Goal: Obtain resource: Download file/media

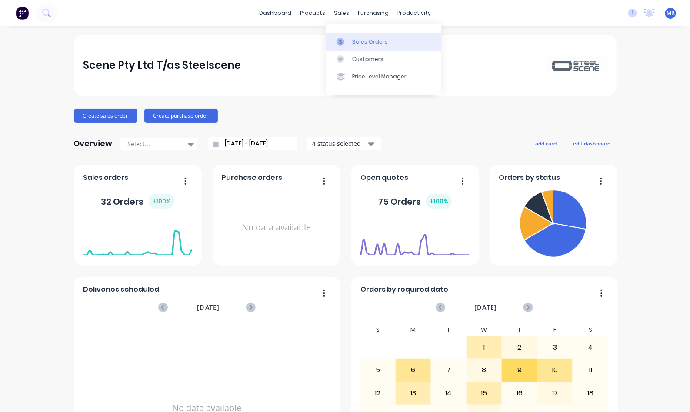
click at [358, 40] on div "Sales Orders" at bounding box center [370, 42] width 36 height 8
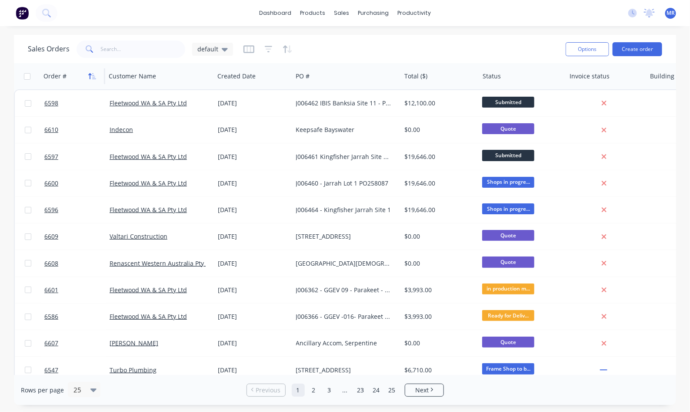
click at [96, 78] on button "button" at bounding box center [92, 76] width 13 height 13
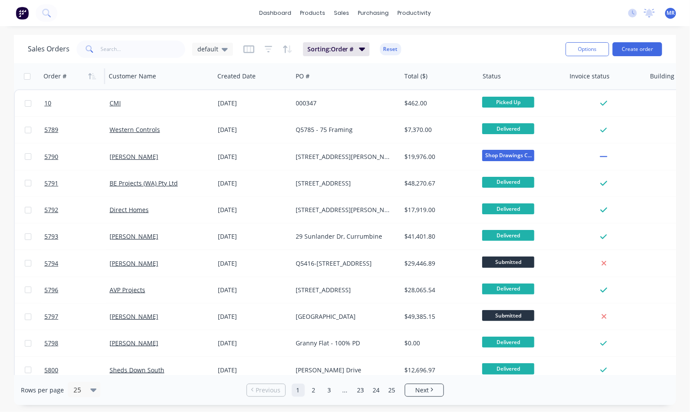
click at [96, 78] on icon "button" at bounding box center [94, 76] width 4 height 6
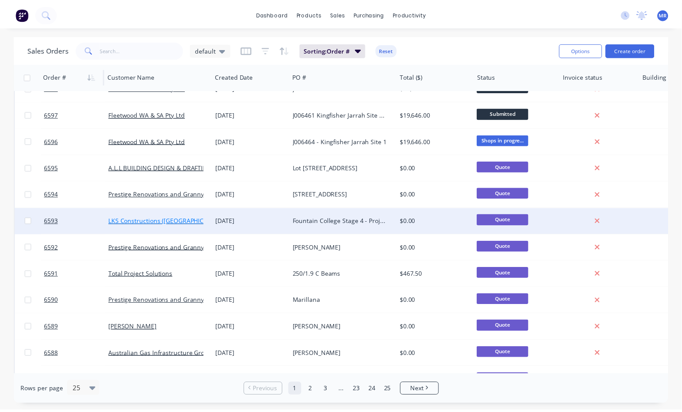
scroll to position [326, 0]
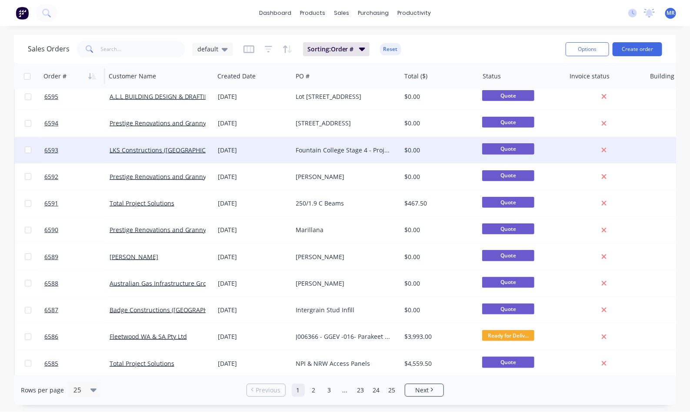
click at [313, 153] on div "Fountain College Stage 4 - Project #171909" at bounding box center [344, 150] width 97 height 9
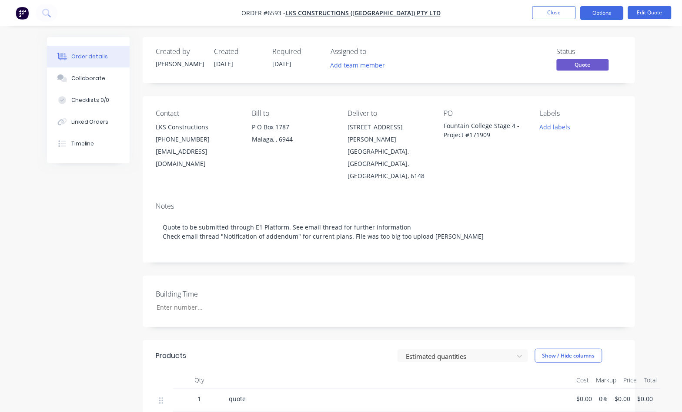
drag, startPoint x: 96, startPoint y: 78, endPoint x: 188, endPoint y: 101, distance: 94.6
click at [96, 77] on div "Collaborate" at bounding box center [88, 78] width 34 height 8
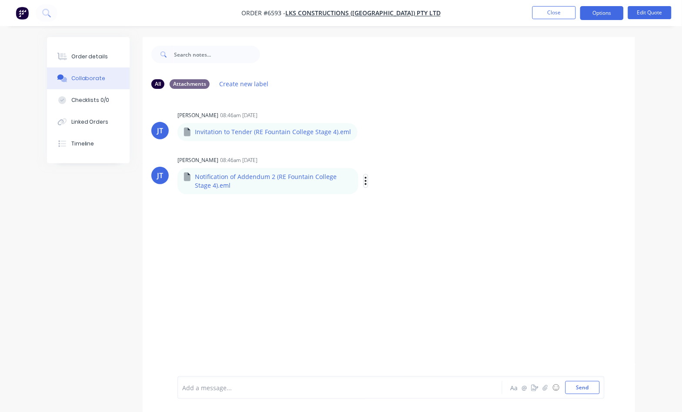
click at [365, 179] on icon "button" at bounding box center [366, 181] width 3 height 10
click at [386, 198] on button "Download" at bounding box center [424, 204] width 98 height 20
drag, startPoint x: 43, startPoint y: 200, endPoint x: 95, endPoint y: 172, distance: 59.4
click at [49, 193] on div "Order details Collaborate Checklists 0/0 Linked Orders Timeline Order details C…" at bounding box center [341, 231] width 606 height 388
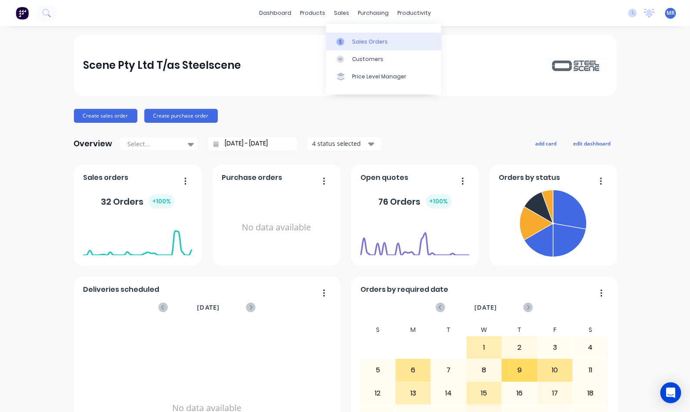
drag, startPoint x: 364, startPoint y: 40, endPoint x: 368, endPoint y: 42, distance: 4.5
click at [364, 40] on div "Sales Orders" at bounding box center [370, 42] width 36 height 8
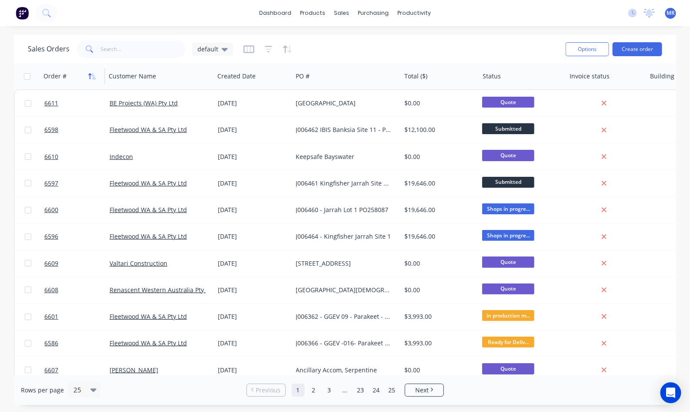
click at [90, 73] on icon "button" at bounding box center [90, 76] width 3 height 6
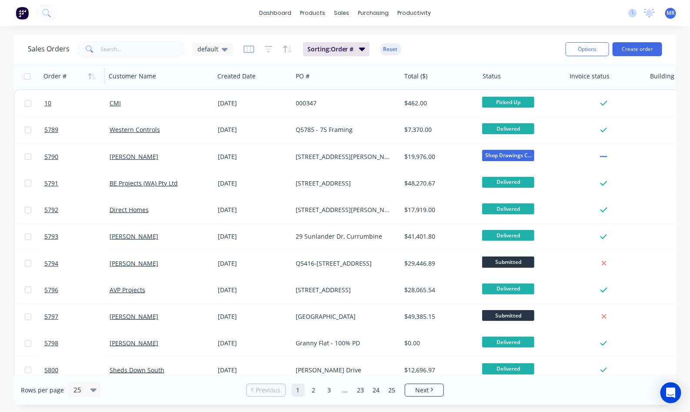
click at [90, 73] on icon "button" at bounding box center [90, 76] width 3 height 6
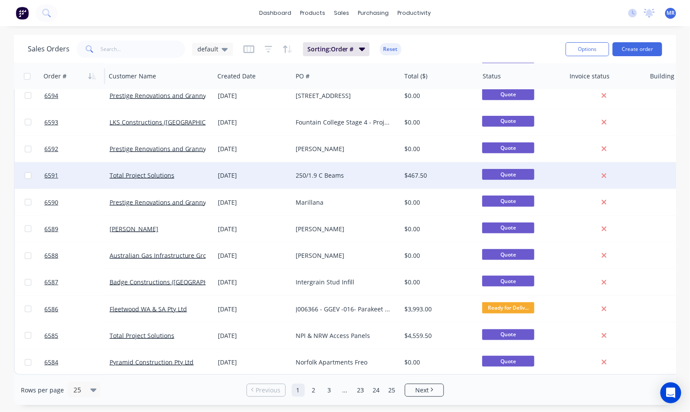
scroll to position [385, 0]
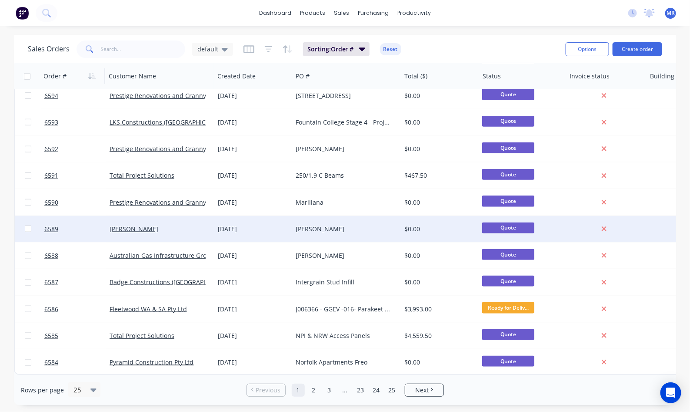
click at [293, 222] on div "[PERSON_NAME]" at bounding box center [347, 229] width 108 height 26
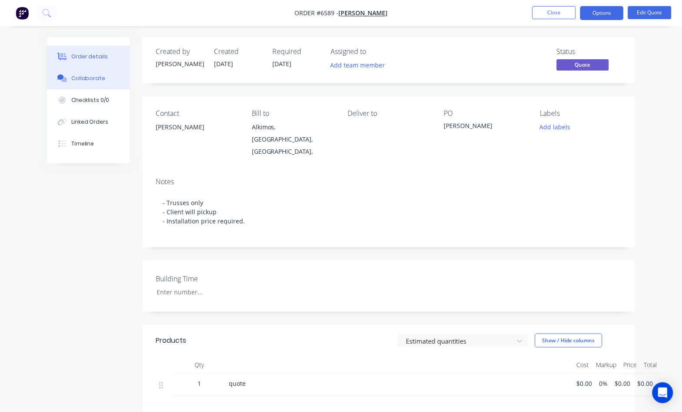
click at [88, 77] on div "Collaborate" at bounding box center [88, 78] width 34 height 8
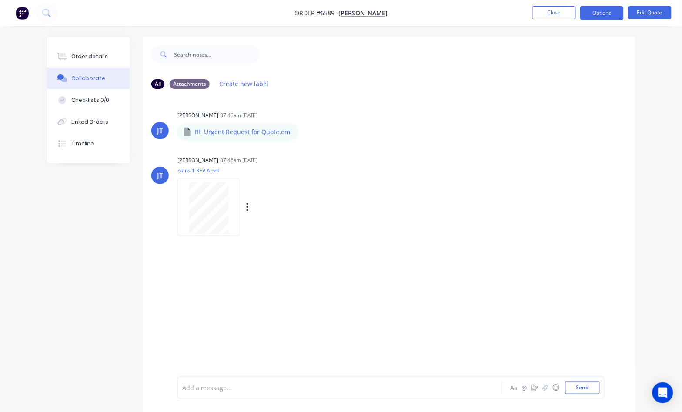
click at [228, 201] on div at bounding box center [208, 207] width 55 height 51
click at [544, 17] on button "Close" at bounding box center [554, 12] width 44 height 13
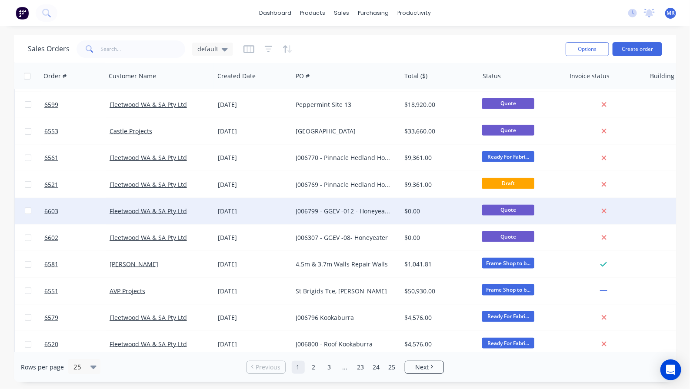
scroll to position [407, 0]
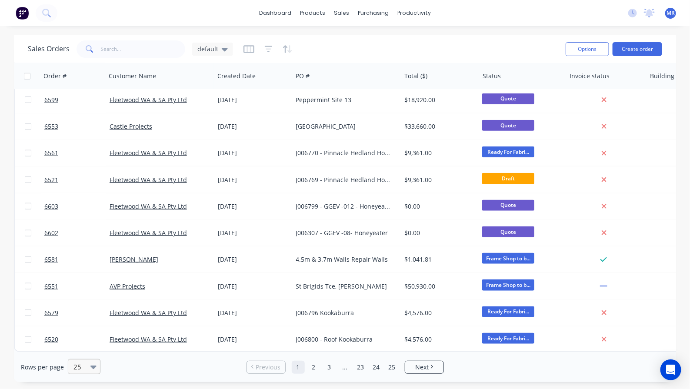
drag, startPoint x: 77, startPoint y: 358, endPoint x: 81, endPoint y: 362, distance: 5.9
click at [77, 358] on div "Rows per page 25 Previous 1 2 3 ... 23 24 25 Next" at bounding box center [345, 367] width 663 height 30
click at [81, 364] on div at bounding box center [80, 367] width 15 height 10
click at [88, 348] on div "100" at bounding box center [83, 346] width 33 height 16
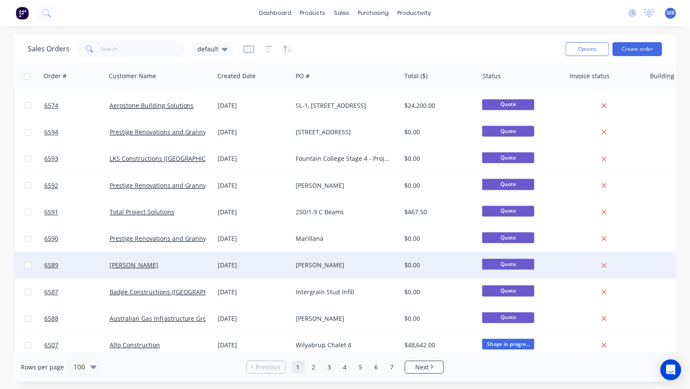
scroll to position [924, 0]
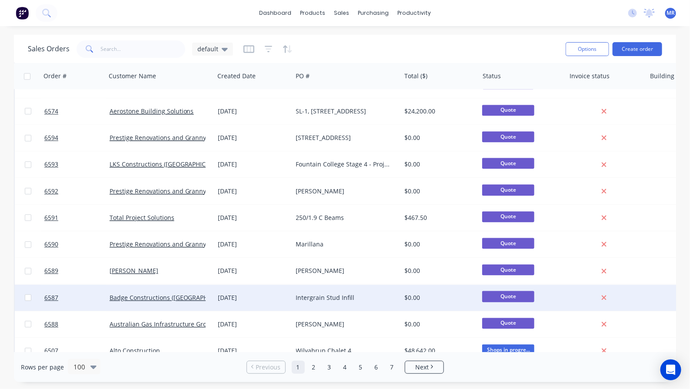
click at [301, 291] on div "Intergrain Stud Infill" at bounding box center [347, 298] width 108 height 26
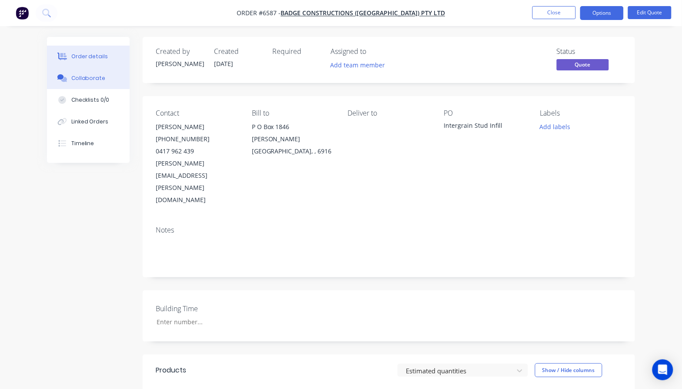
click at [85, 84] on button "Collaborate" at bounding box center [88, 78] width 83 height 22
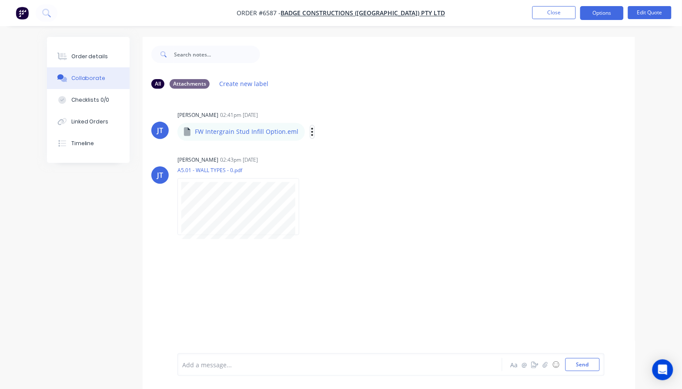
click at [311, 136] on icon "button" at bounding box center [312, 132] width 3 height 10
click at [333, 153] on button "Download" at bounding box center [370, 155] width 98 height 20
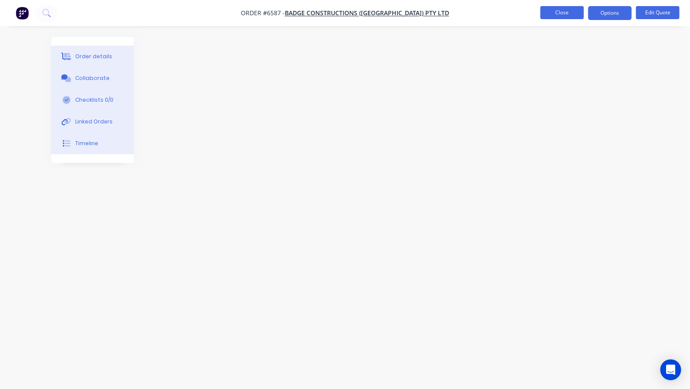
click at [555, 11] on button "Close" at bounding box center [563, 12] width 44 height 13
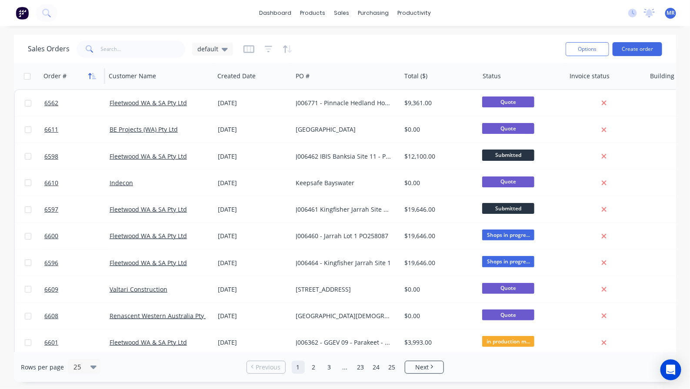
click at [96, 76] on icon "button" at bounding box center [92, 76] width 8 height 7
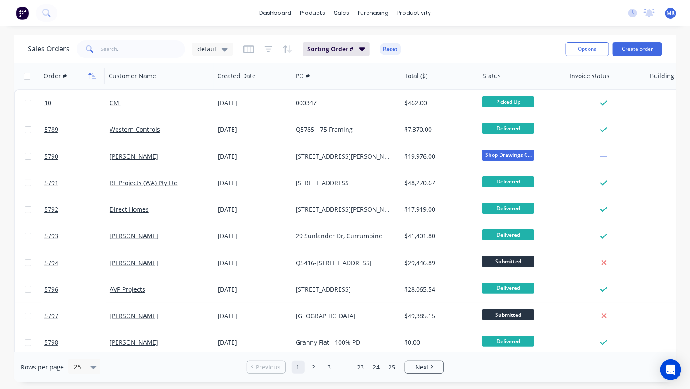
click at [97, 77] on button "button" at bounding box center [92, 76] width 13 height 13
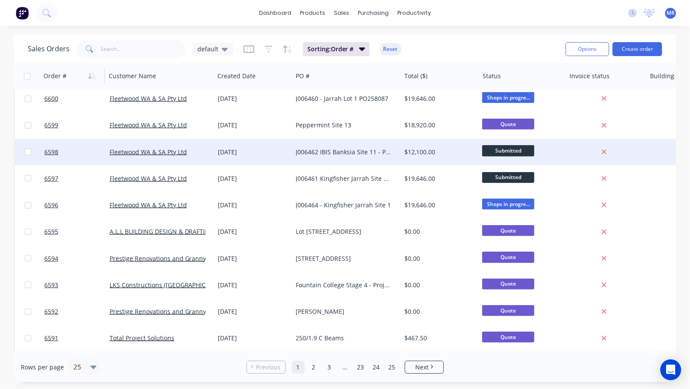
scroll to position [272, 0]
